Goal: Find specific page/section: Find specific page/section

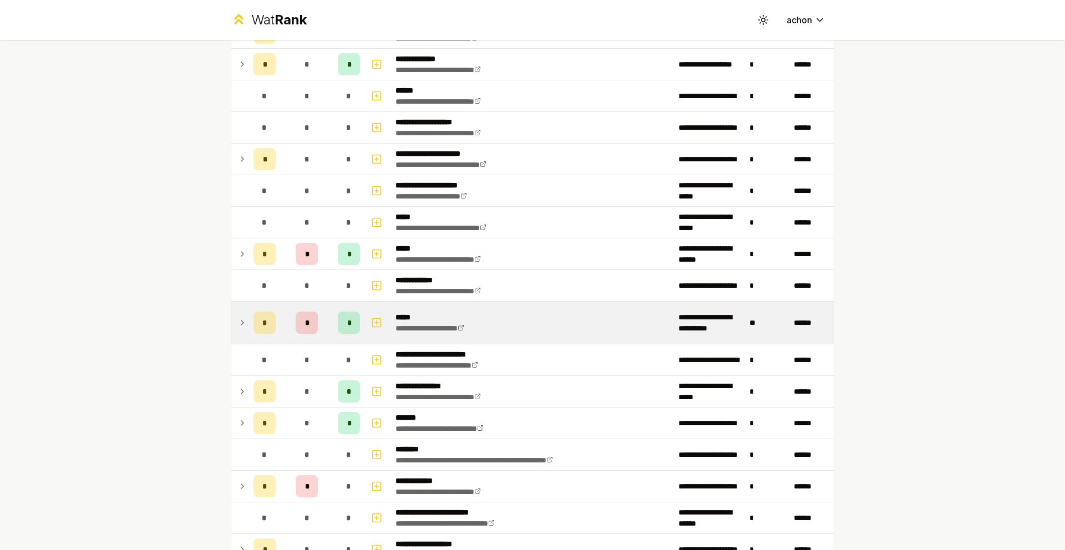
scroll to position [557, 0]
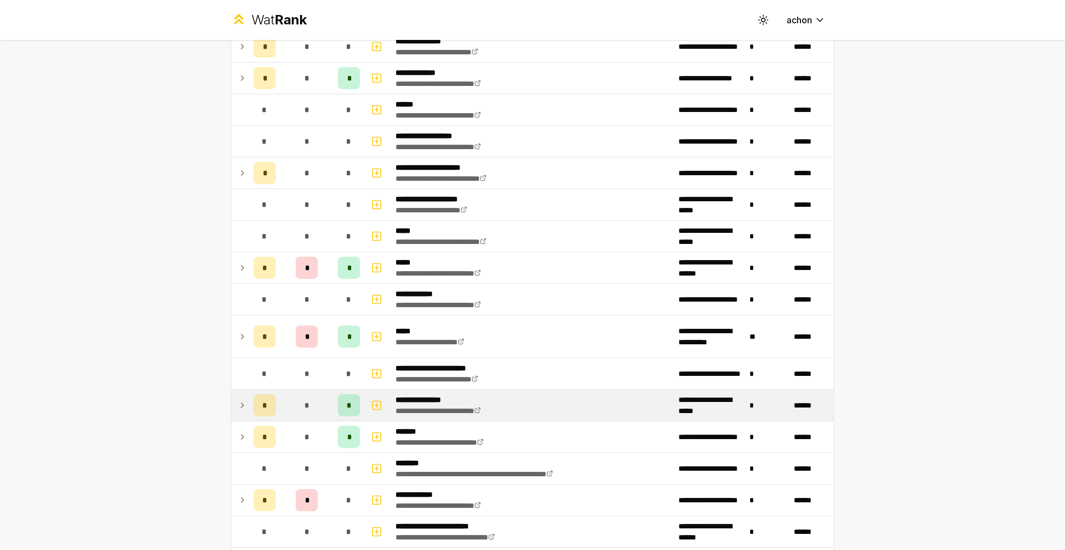
click at [234, 412] on td at bounding box center [240, 405] width 18 height 31
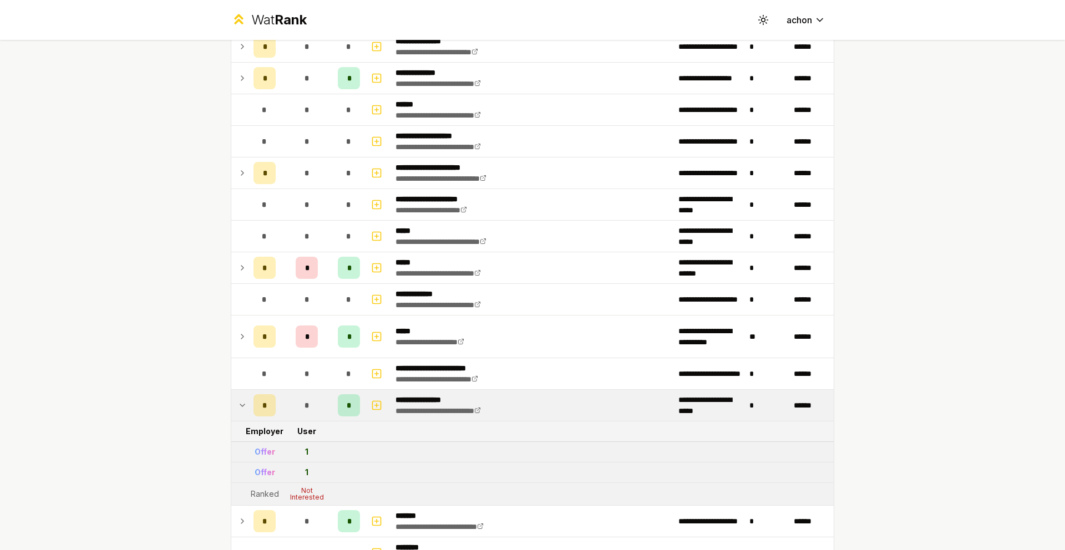
drag, startPoint x: 235, startPoint y: 410, endPoint x: 243, endPoint y: 404, distance: 10.0
click at [238, 410] on icon at bounding box center [242, 405] width 9 height 13
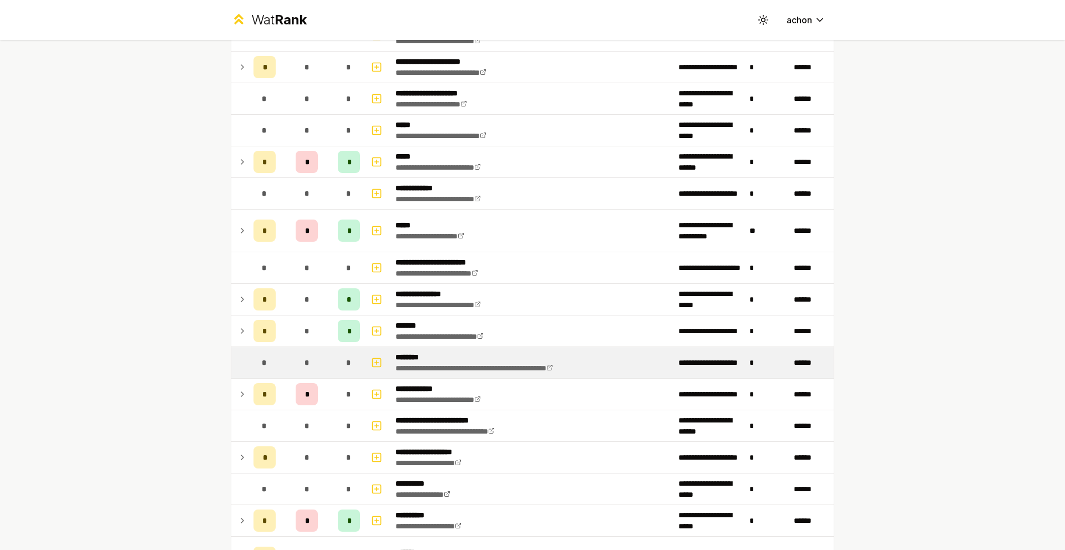
scroll to position [668, 0]
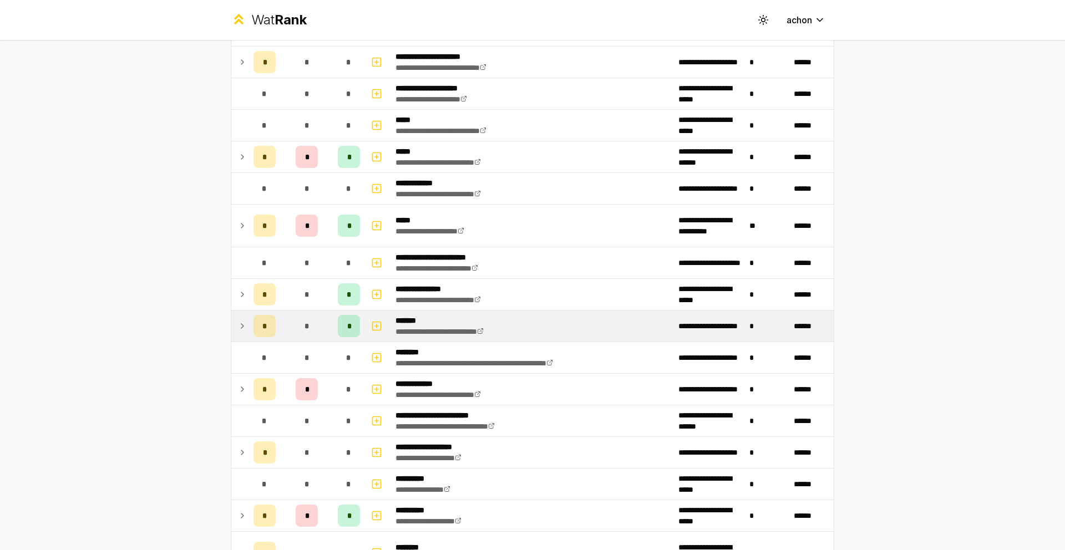
click at [244, 322] on td at bounding box center [240, 326] width 18 height 31
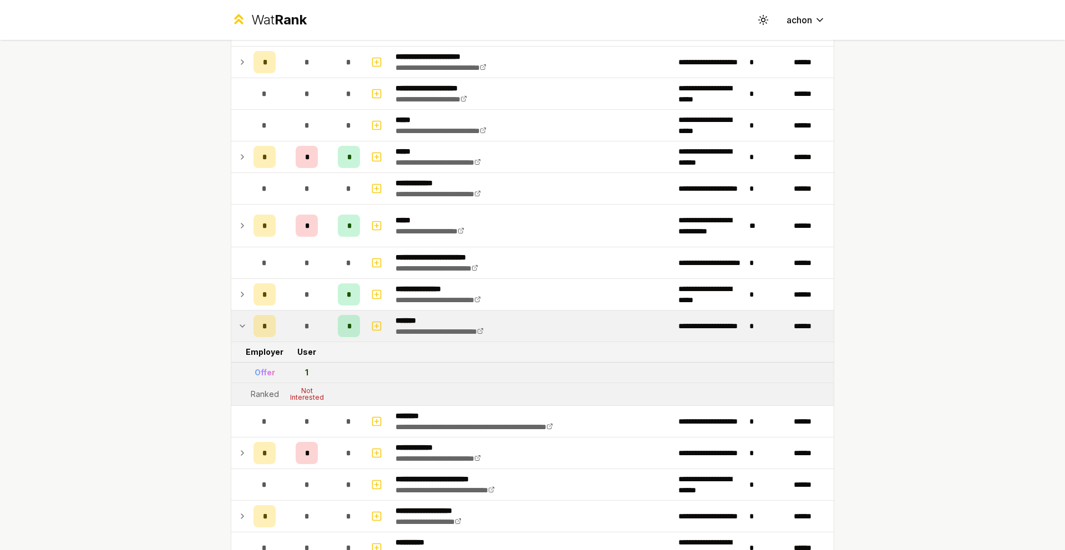
click at [238, 324] on icon at bounding box center [242, 326] width 9 height 13
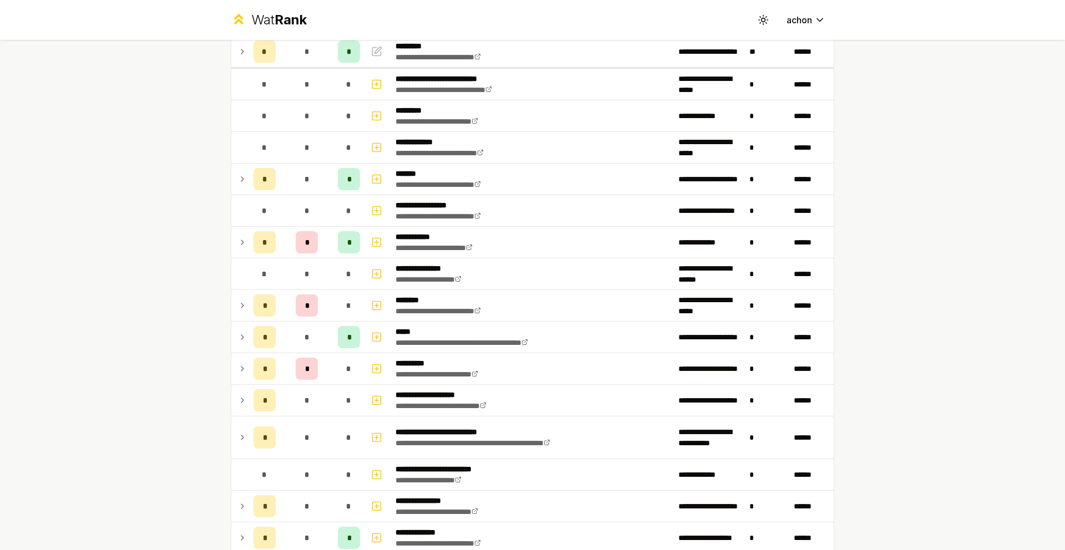
scroll to position [43, 0]
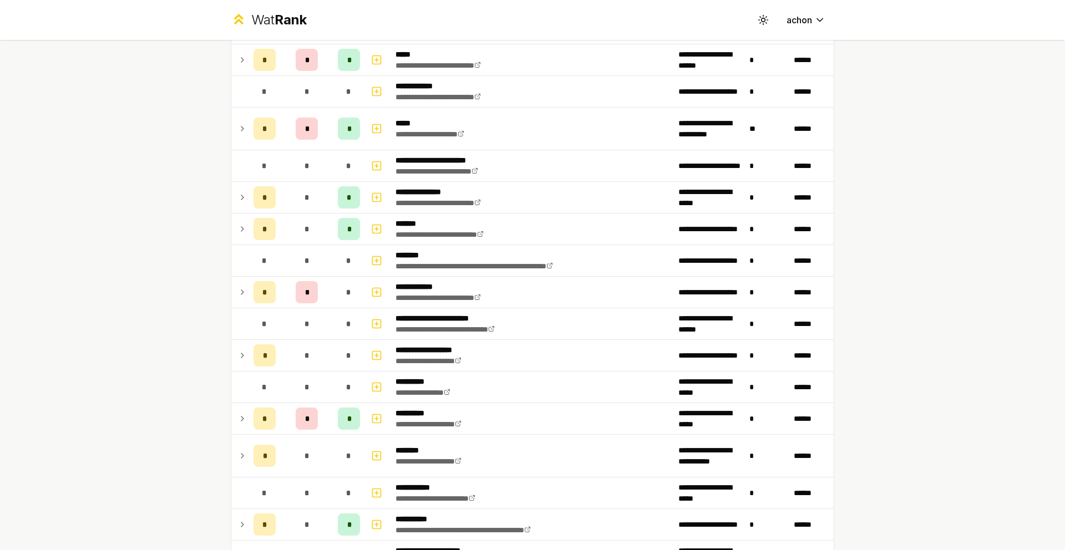
scroll to position [1137, 0]
